Goal: Check status: Check status

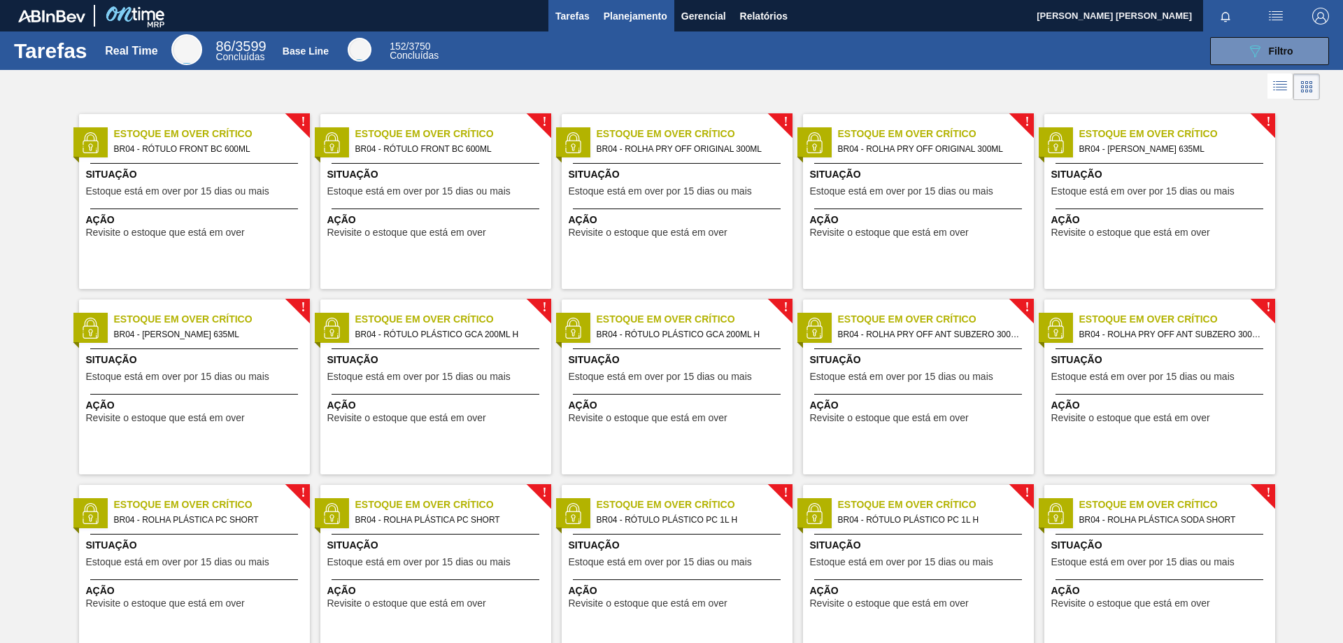
click at [644, 17] on span "Planejamento" at bounding box center [636, 16] width 64 height 17
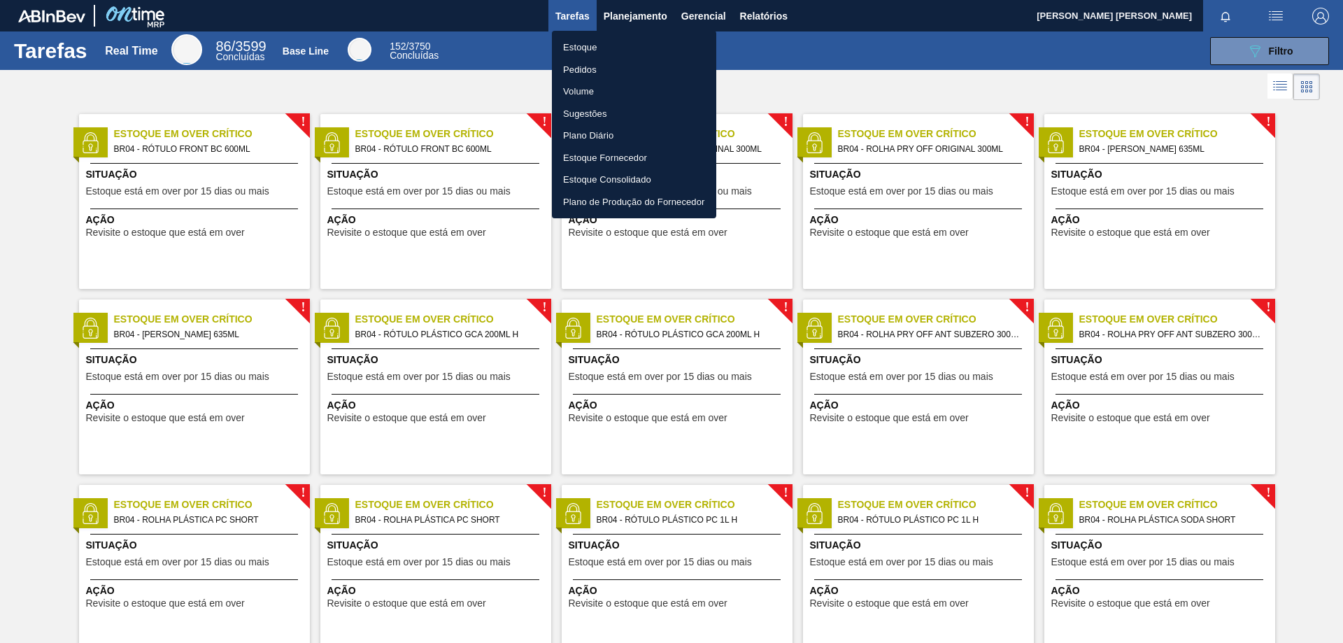
click at [600, 64] on li "Pedidos" at bounding box center [634, 70] width 164 height 22
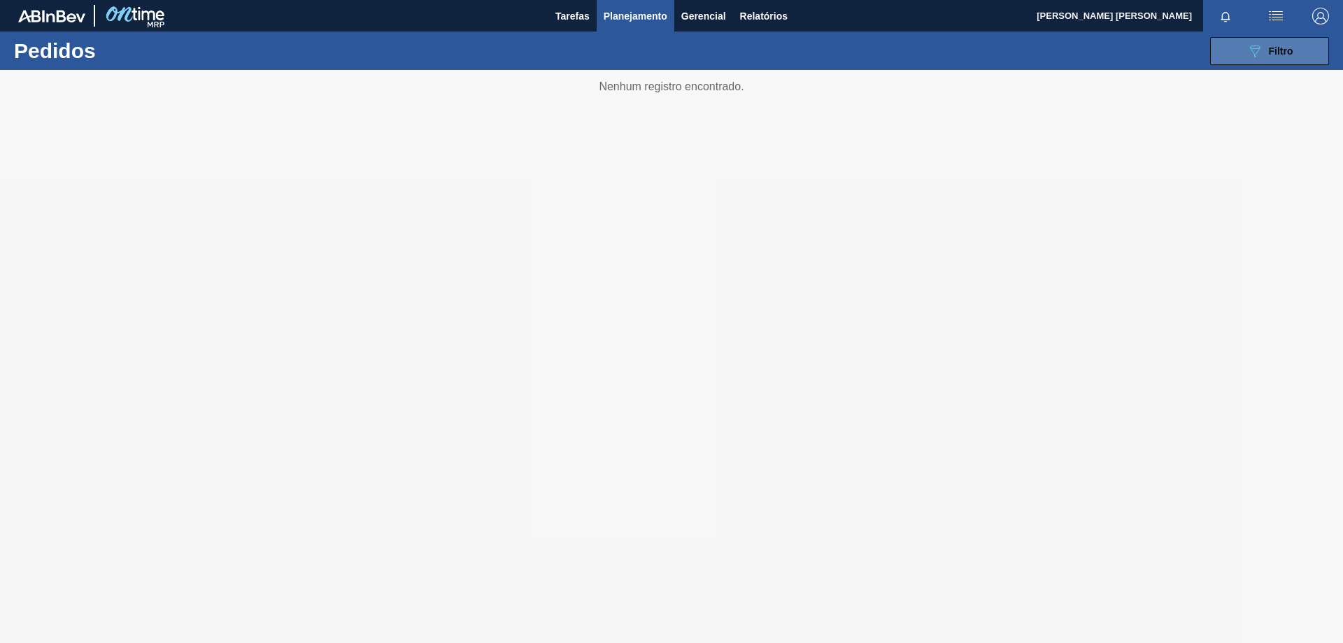
click at [1271, 52] on span "Filtro" at bounding box center [1281, 50] width 24 height 11
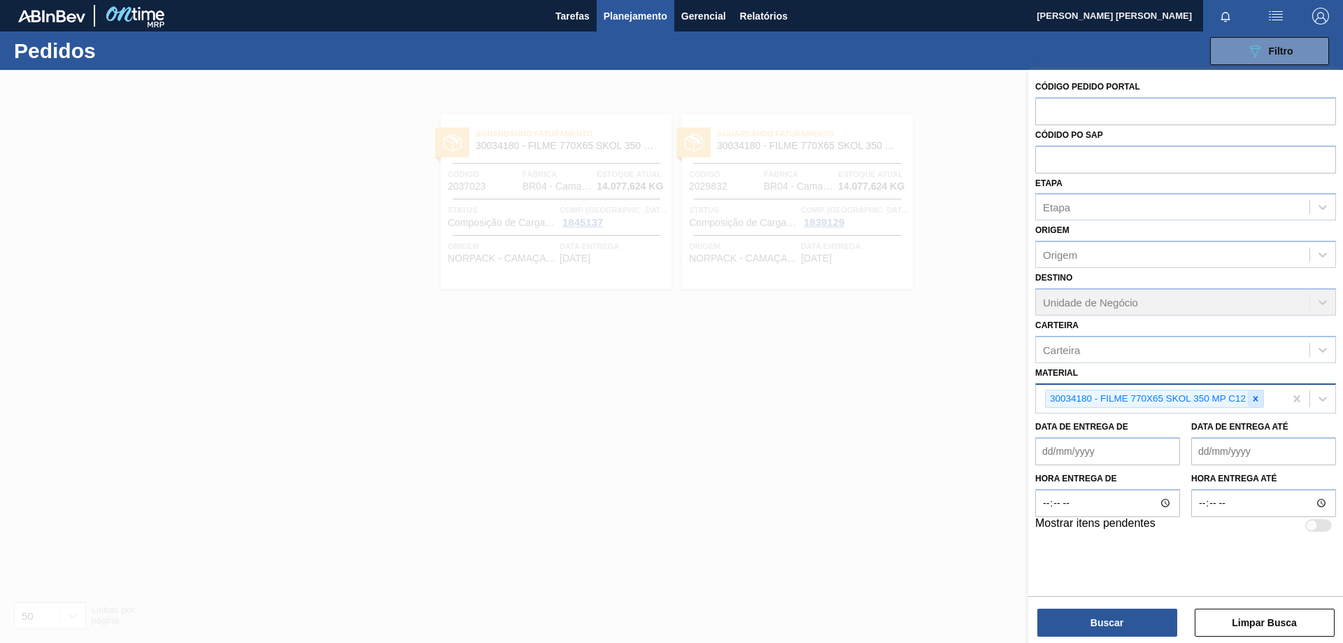
click at [1253, 395] on icon at bounding box center [1256, 399] width 10 height 10
paste input "30012537"
type input "30012537"
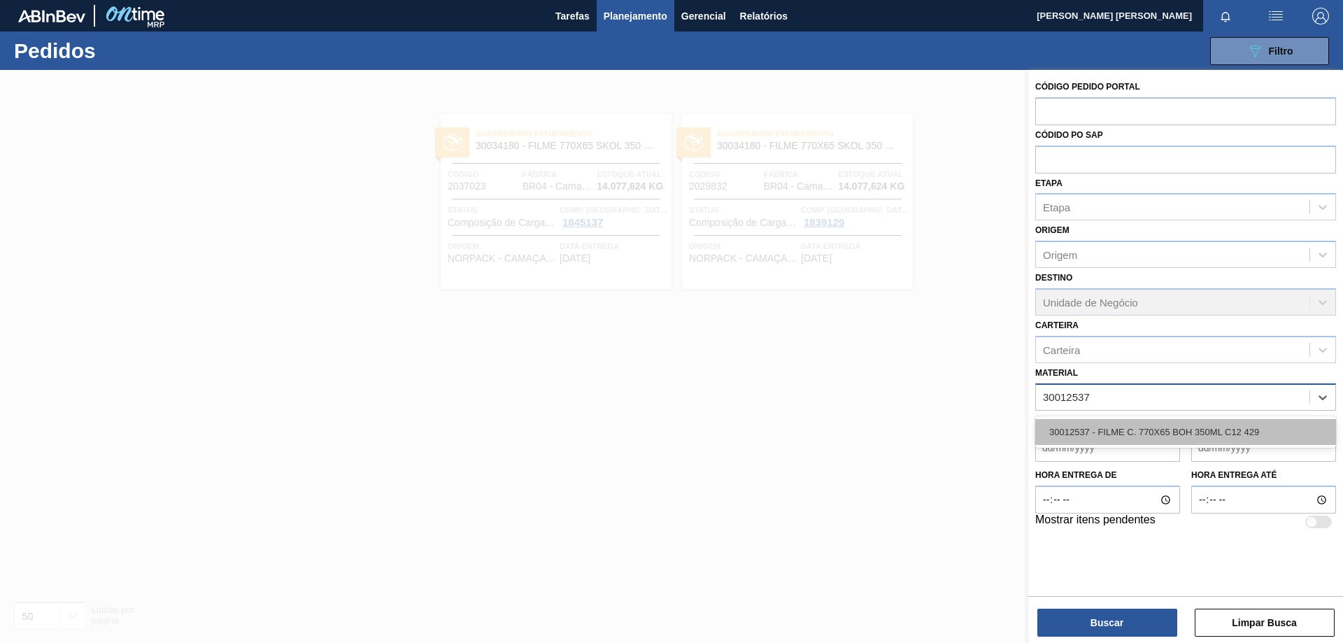
click at [1095, 433] on div "30012537 - FILME C. 770X65 BOH 350ML C12 429" at bounding box center [1185, 432] width 301 height 26
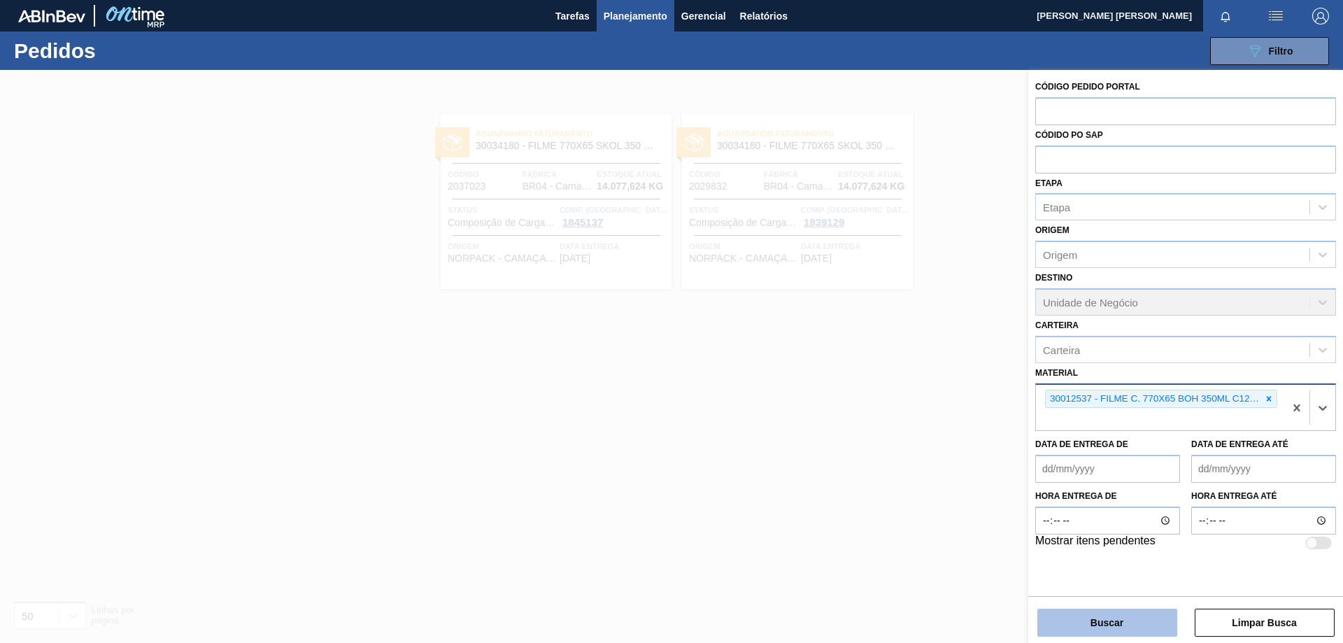
click at [1128, 617] on button "Buscar" at bounding box center [1107, 622] width 140 height 28
